Goal: Task Accomplishment & Management: Manage account settings

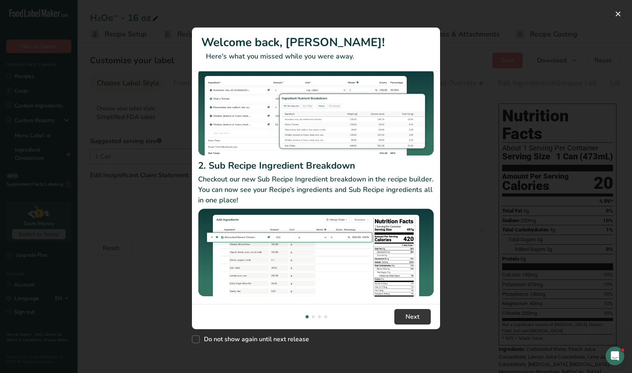
scroll to position [71, 0]
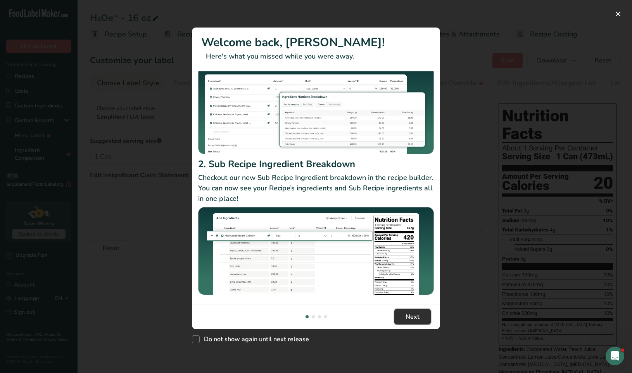
click at [396, 313] on button "Next" at bounding box center [412, 317] width 36 height 16
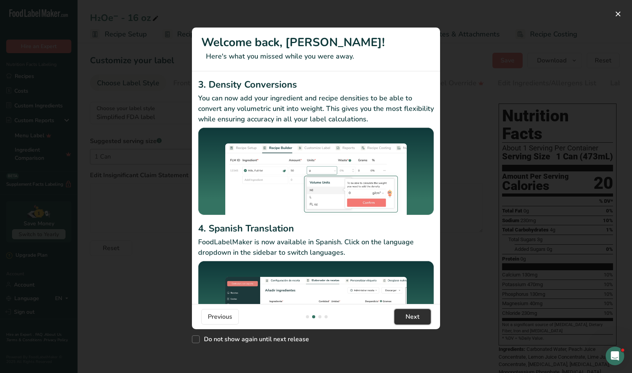
click at [396, 313] on button "Next" at bounding box center [412, 317] width 36 height 16
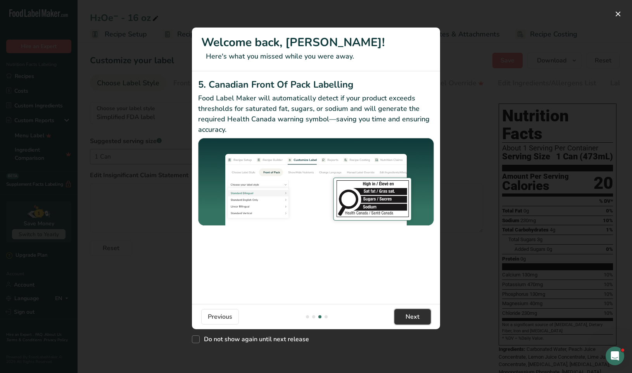
click at [396, 313] on button "Next" at bounding box center [412, 317] width 36 height 16
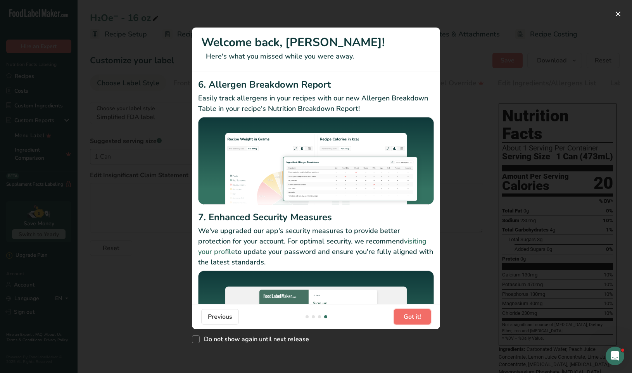
click at [396, 313] on button "Got it!" at bounding box center [412, 317] width 37 height 16
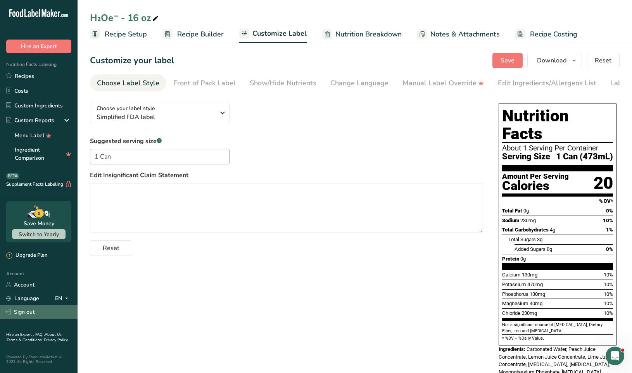
click at [20, 305] on link "Sign out" at bounding box center [39, 312] width 78 height 14
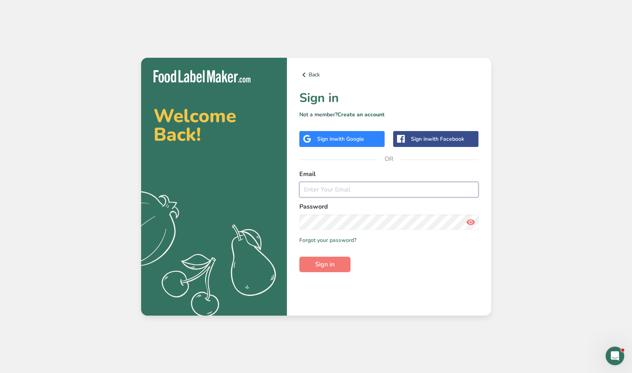
click at [357, 184] on input "email" at bounding box center [389, 190] width 180 height 16
type input "kyle@zzyzx.art"
click at [312, 257] on button "Sign in" at bounding box center [324, 265] width 51 height 16
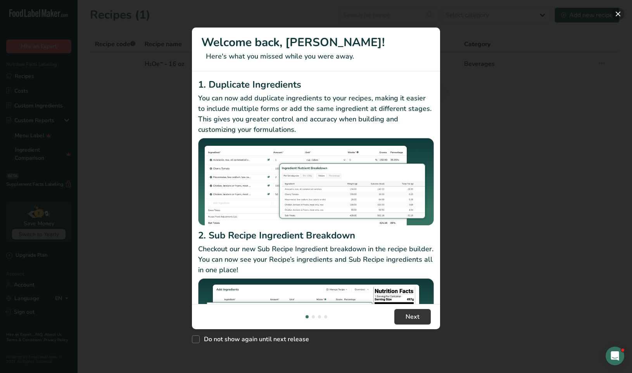
click at [618, 14] on button "New Features" at bounding box center [618, 14] width 12 height 12
